Goal: Register for event/course

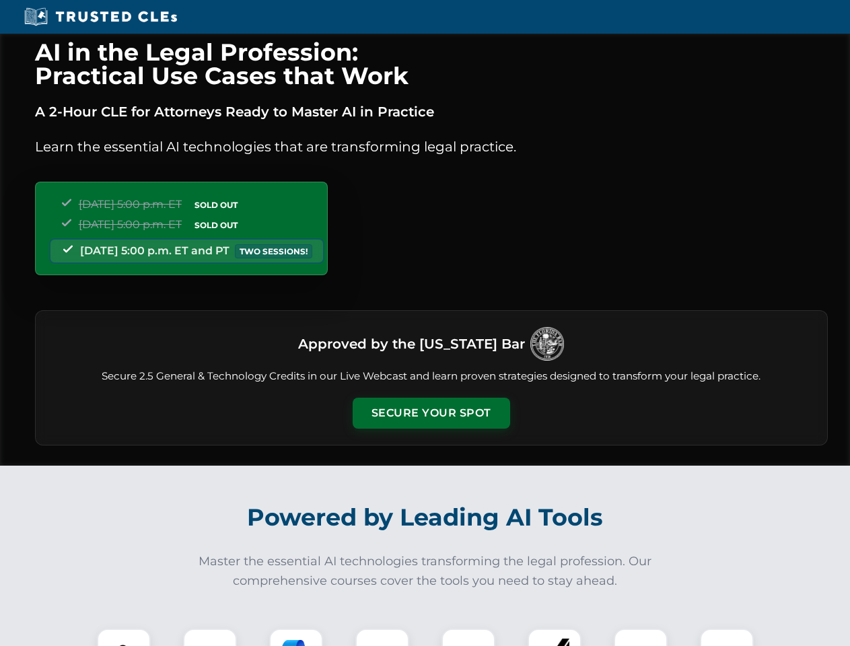
click at [431, 413] on button "Secure Your Spot" at bounding box center [430, 413] width 157 height 31
click at [124, 637] on img at bounding box center [123, 655] width 39 height 39
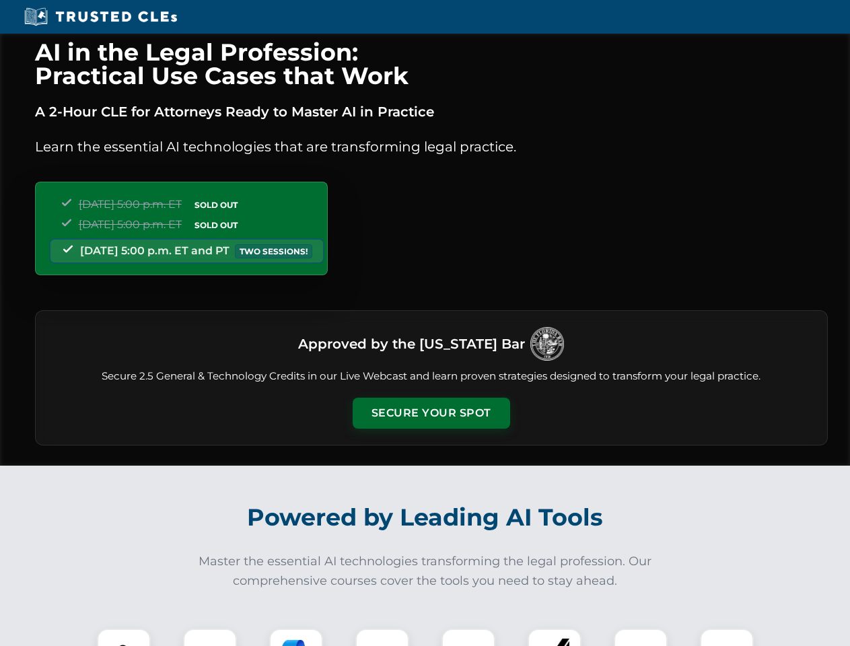
click at [431, 413] on button "Secure Your Spot" at bounding box center [430, 413] width 157 height 31
click at [124, 637] on img at bounding box center [123, 655] width 39 height 39
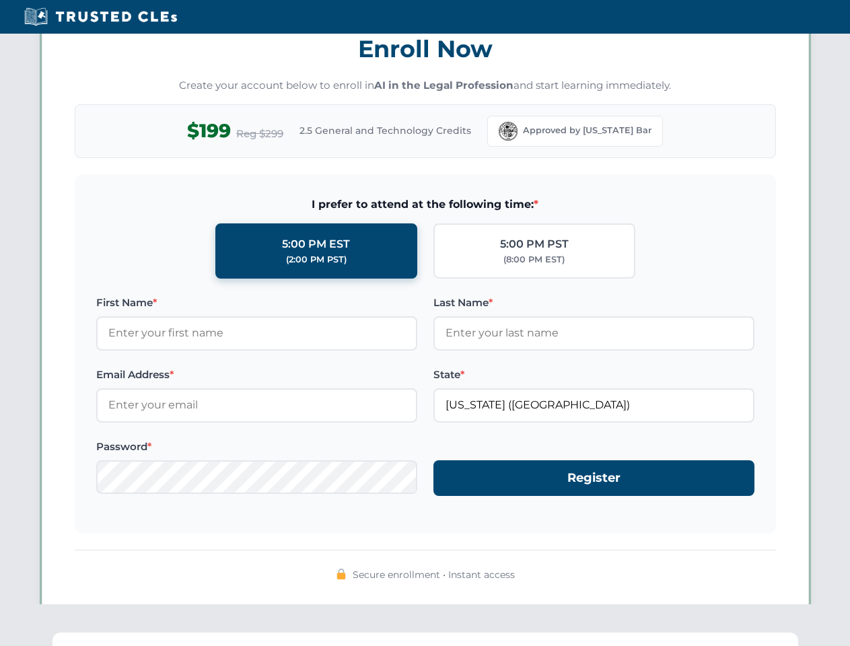
click at [296, 637] on div "AI in the Legal Profession: Practical Use Cases that Work A 2-Hour CLE for Atto…" at bounding box center [425, 440] width 850 height 3147
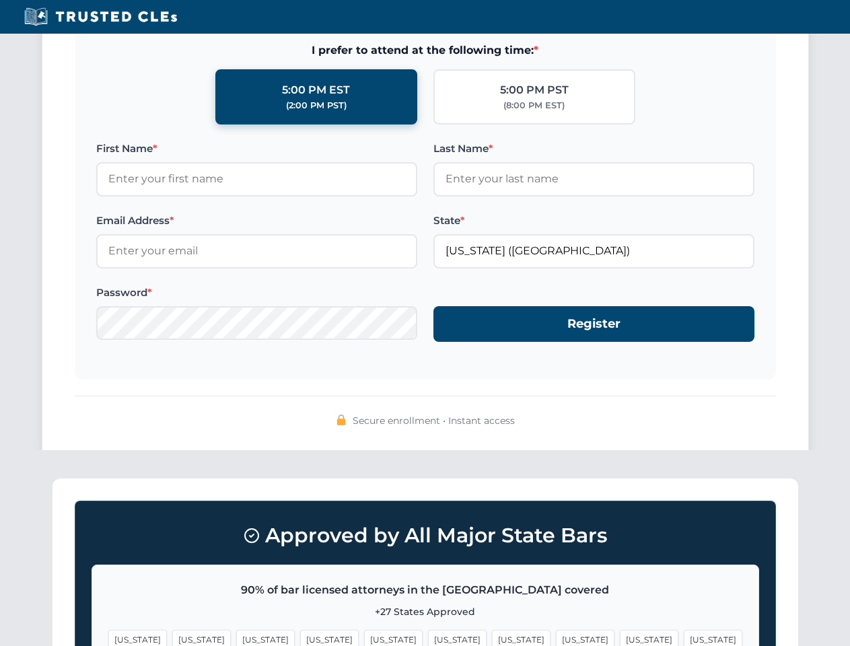
click at [620, 637] on span "[US_STATE]" at bounding box center [649, 640] width 59 height 20
